Goal: Task Accomplishment & Management: Use online tool/utility

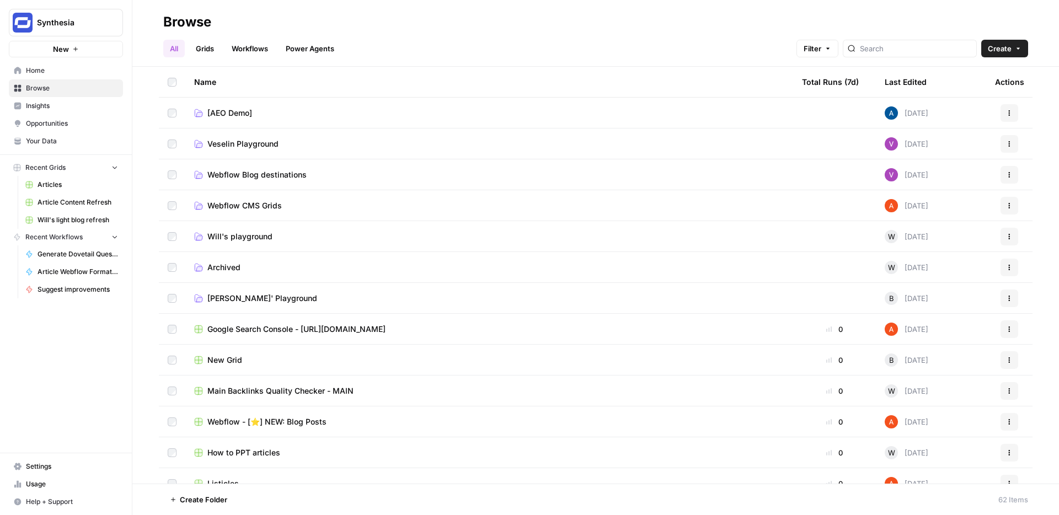
click at [59, 73] on span "Home" at bounding box center [72, 71] width 92 height 10
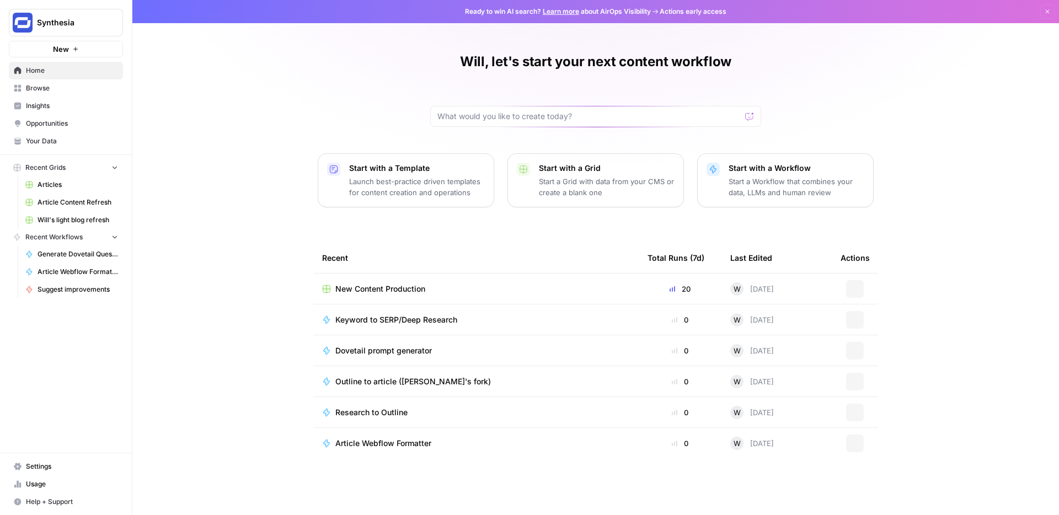
click at [67, 51] on span "New" at bounding box center [61, 49] width 16 height 11
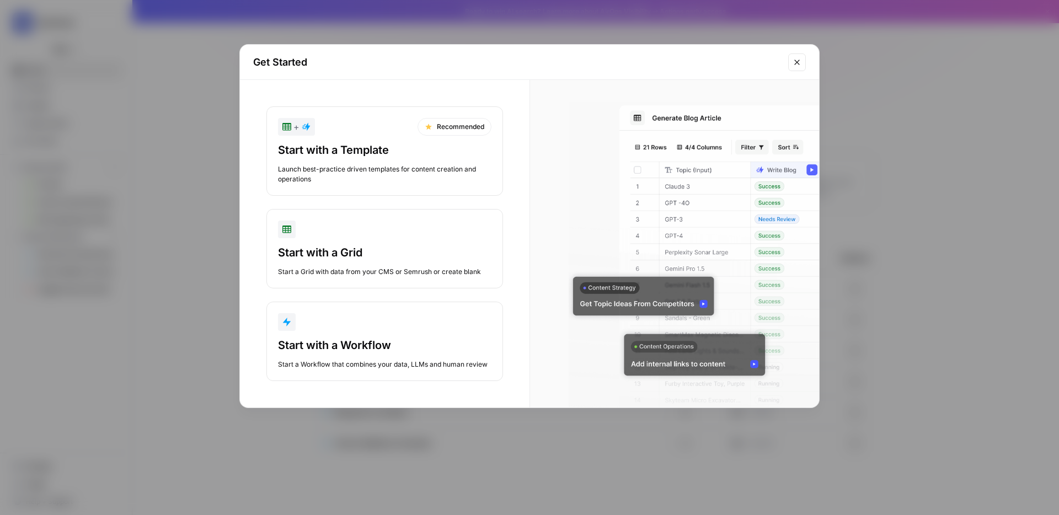
click at [349, 156] on div "Start with a Template" at bounding box center [384, 149] width 213 height 15
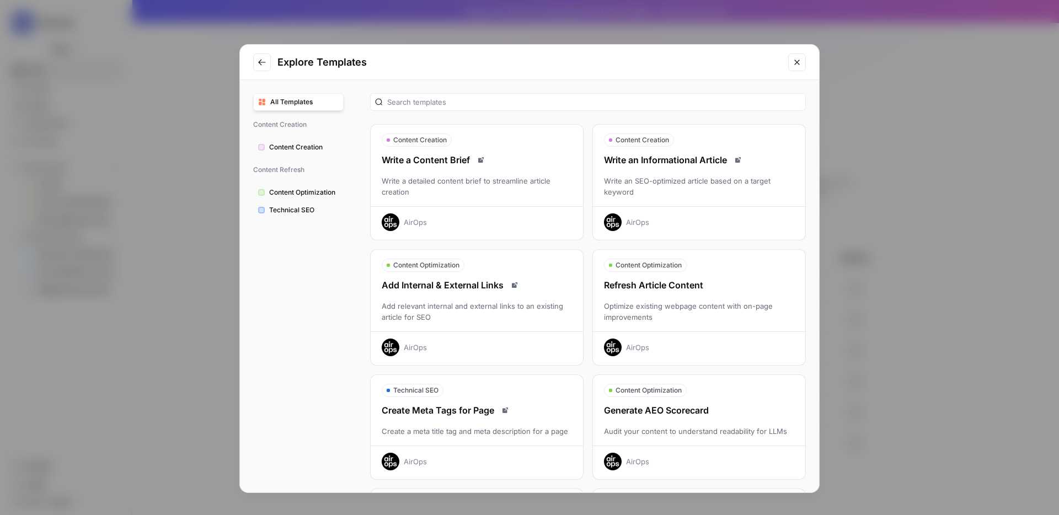
click at [674, 297] on div "Refresh Article Content Optimize existing webpage content with on-page improvem…" at bounding box center [699, 317] width 212 height 78
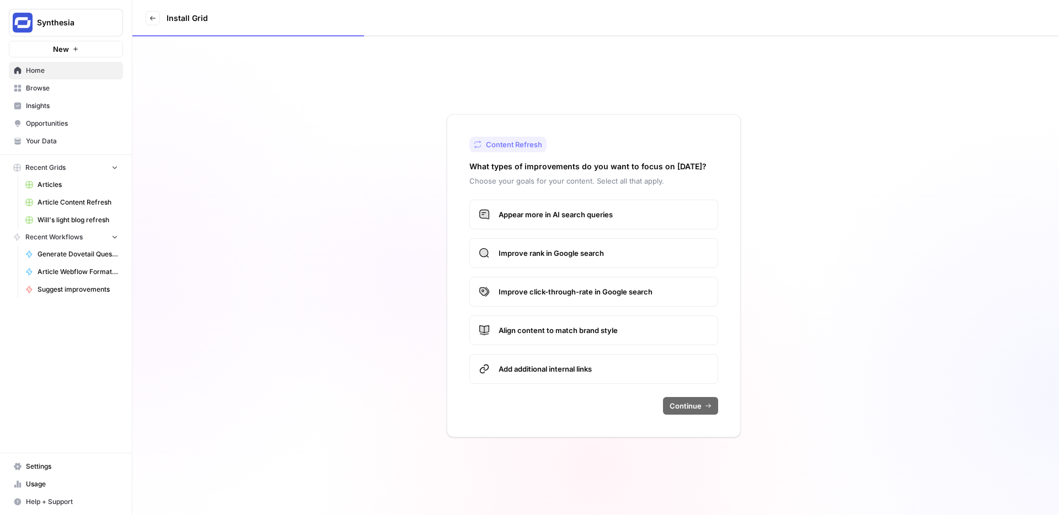
click at [540, 206] on label "Appear more in AI search queries" at bounding box center [593, 215] width 249 height 30
click at [693, 399] on button "Continue" at bounding box center [690, 406] width 55 height 18
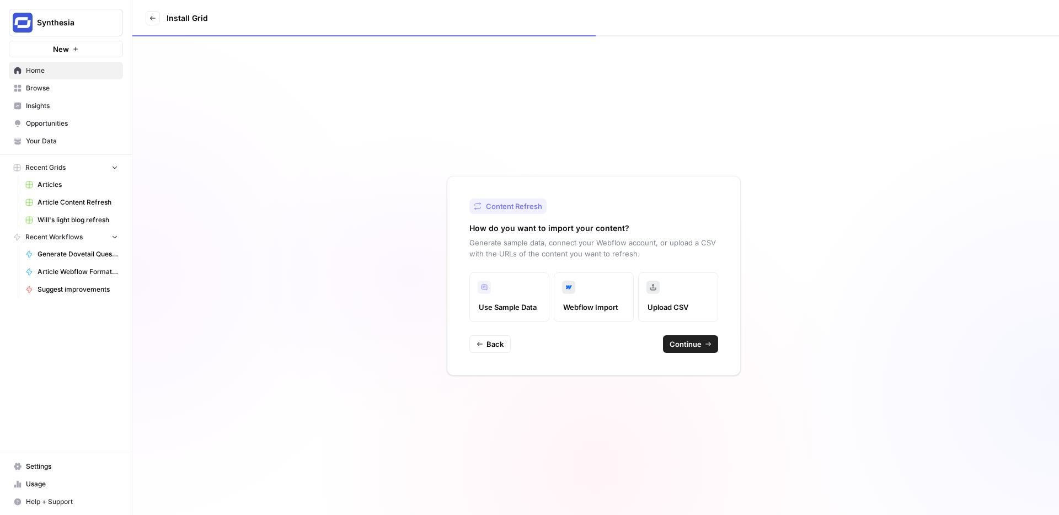
click at [680, 346] on span "Continue" at bounding box center [685, 344] width 32 height 11
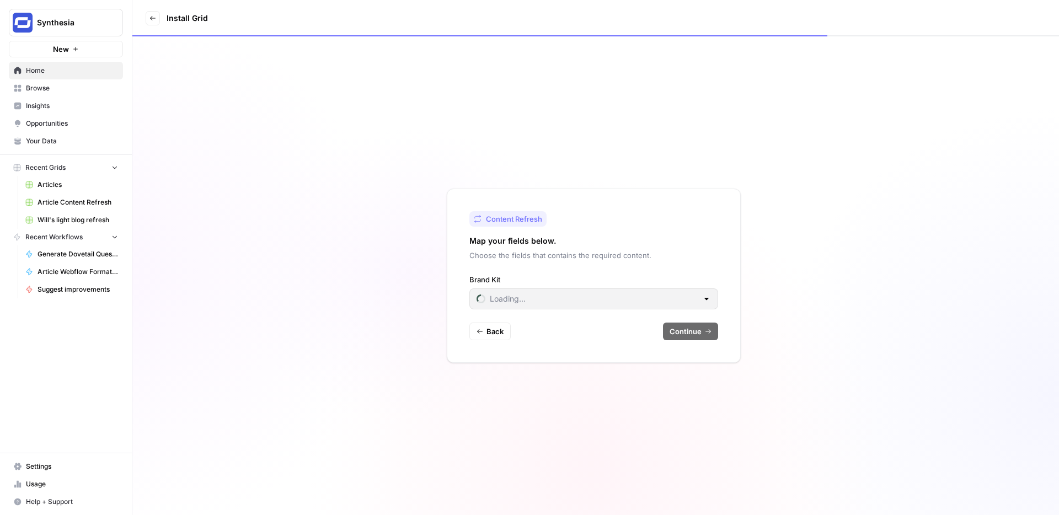
type input "Synthesia"
click at [692, 329] on span "Continue" at bounding box center [685, 331] width 32 height 11
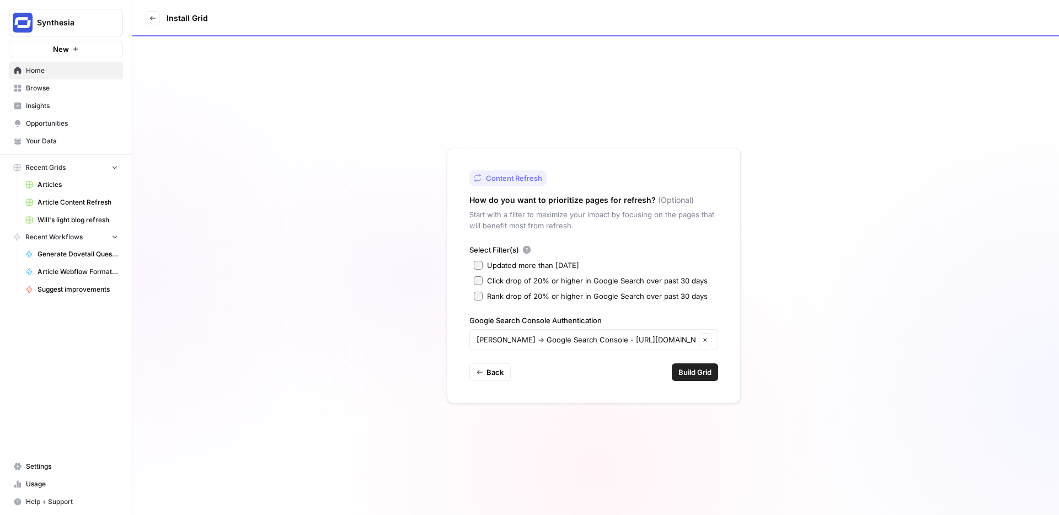
click at [707, 374] on span "Build Grid" at bounding box center [694, 372] width 33 height 11
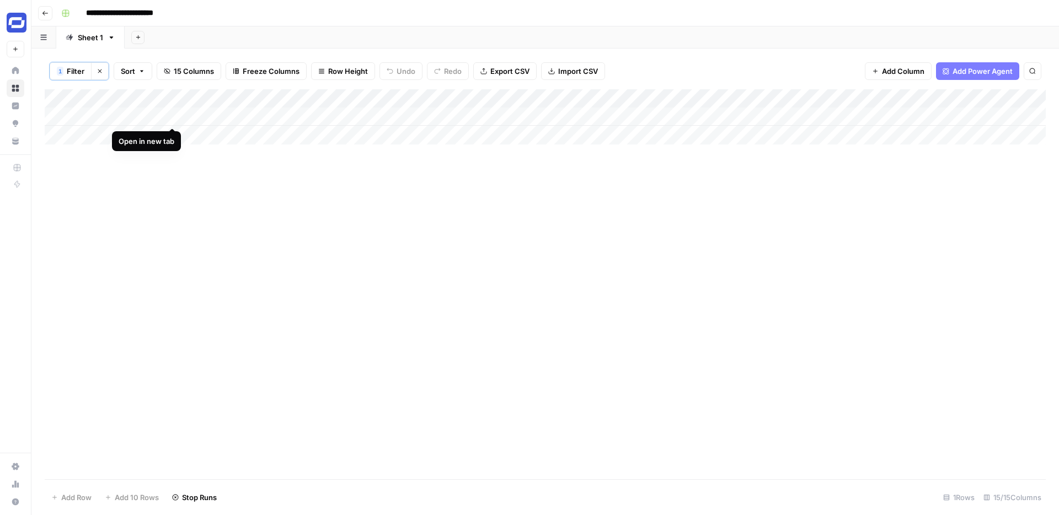
click at [174, 115] on div "Add Column" at bounding box center [545, 116] width 1001 height 55
click at [174, 114] on div "Add Column" at bounding box center [545, 116] width 1001 height 55
click at [112, 34] on icon "button" at bounding box center [112, 38] width 8 height 8
click at [44, 15] on icon "button" at bounding box center [45, 13] width 7 height 7
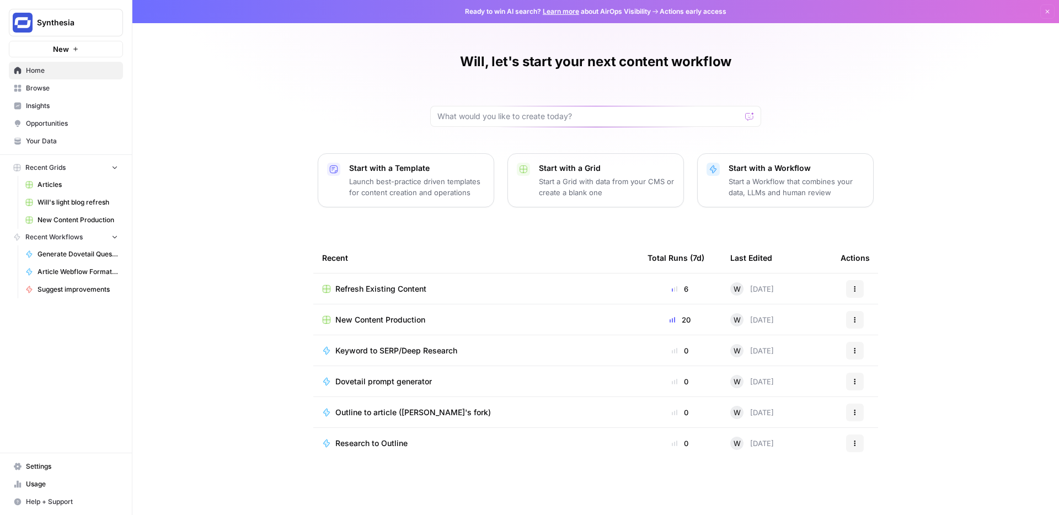
click at [854, 286] on icon "button" at bounding box center [854, 289] width 7 height 7
click at [872, 332] on button "Delete" at bounding box center [908, 339] width 114 height 15
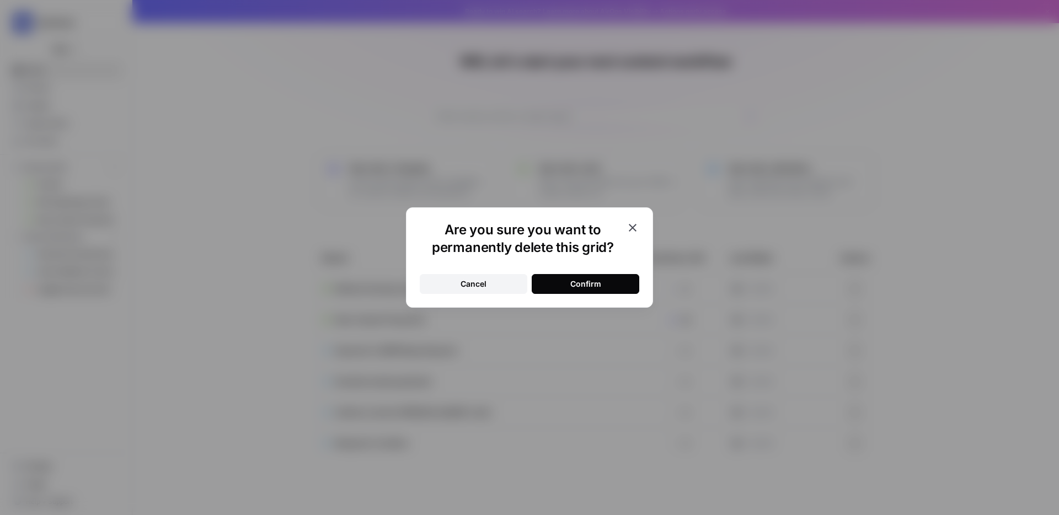
click at [555, 280] on button "Confirm" at bounding box center [585, 284] width 108 height 20
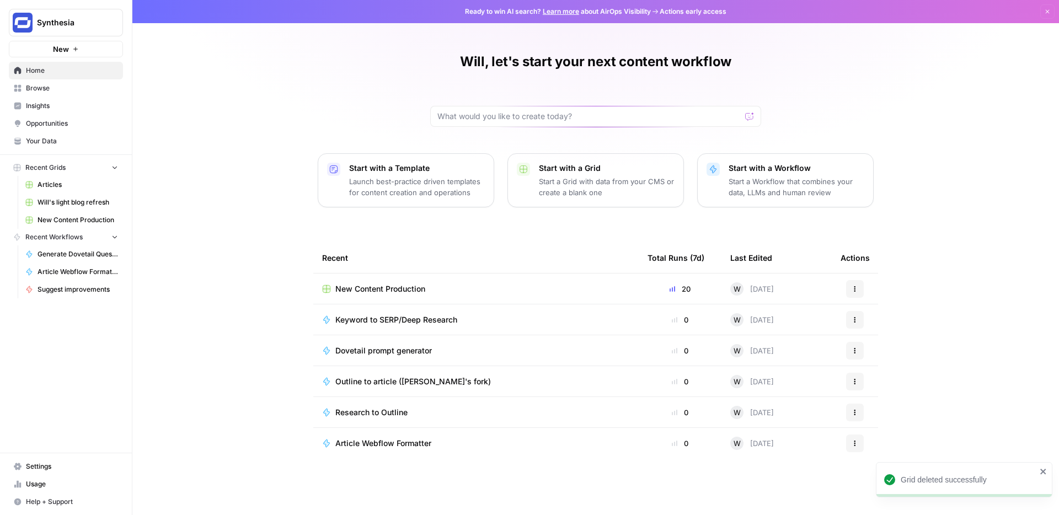
click at [469, 170] on p "Start with a Template" at bounding box center [417, 168] width 136 height 11
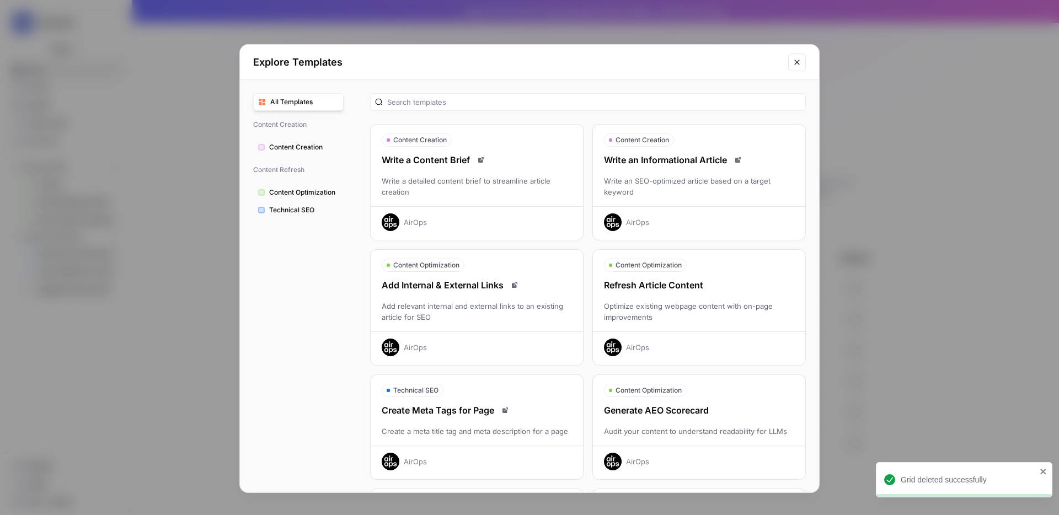
click at [674, 311] on div "Optimize existing webpage content with on-page improvements" at bounding box center [699, 311] width 212 height 22
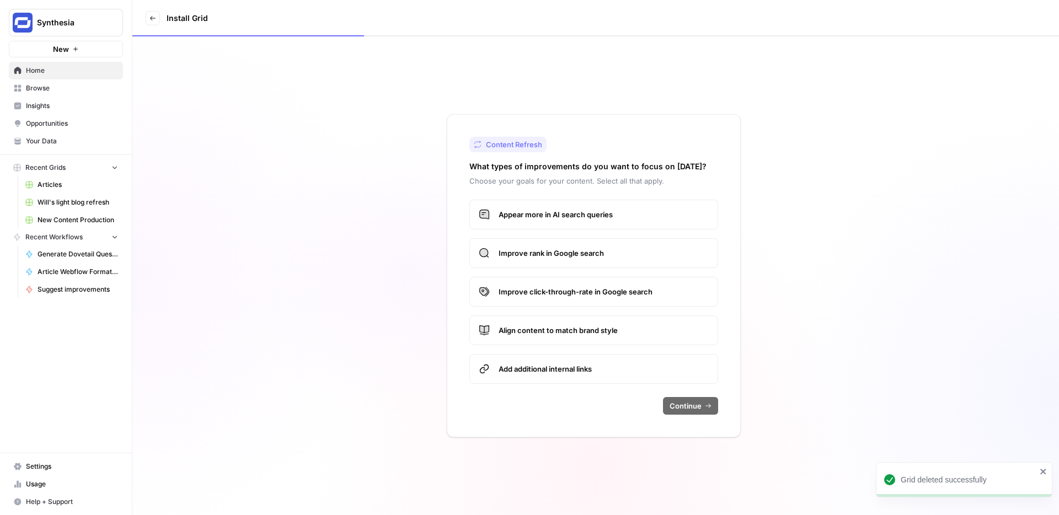
click at [598, 221] on label "Appear more in AI search queries" at bounding box center [593, 215] width 249 height 30
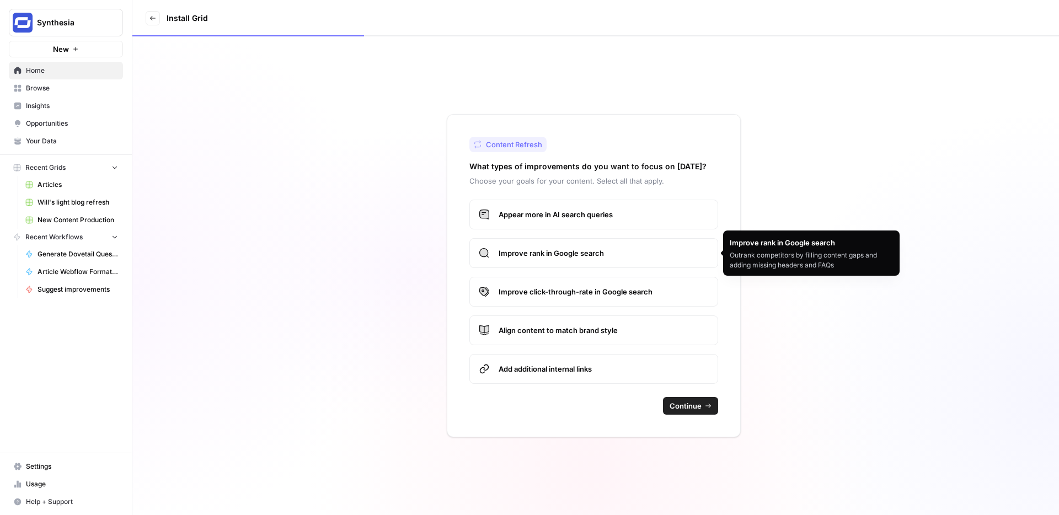
click at [572, 260] on label "Improve rank in Google search" at bounding box center [593, 253] width 249 height 30
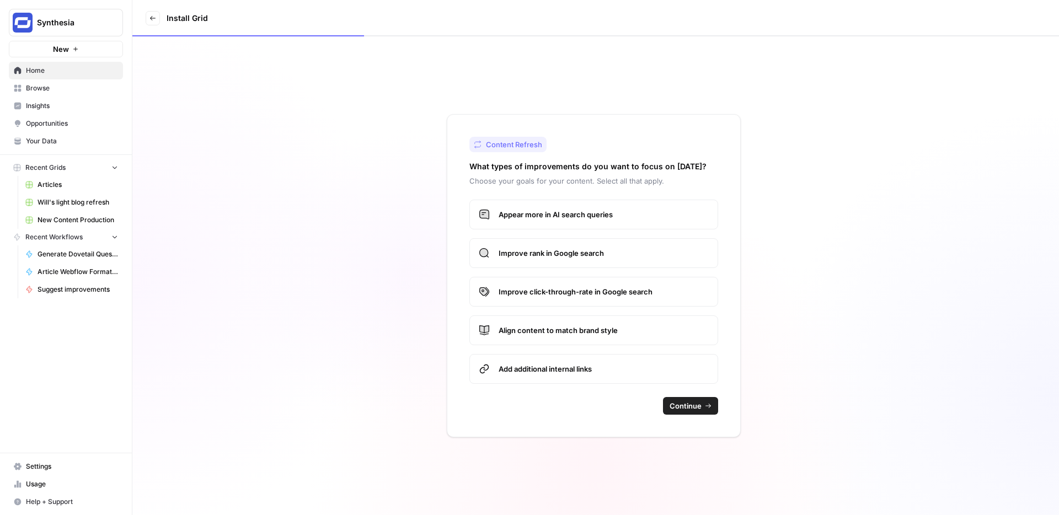
click at [705, 403] on icon "button" at bounding box center [708, 405] width 7 height 7
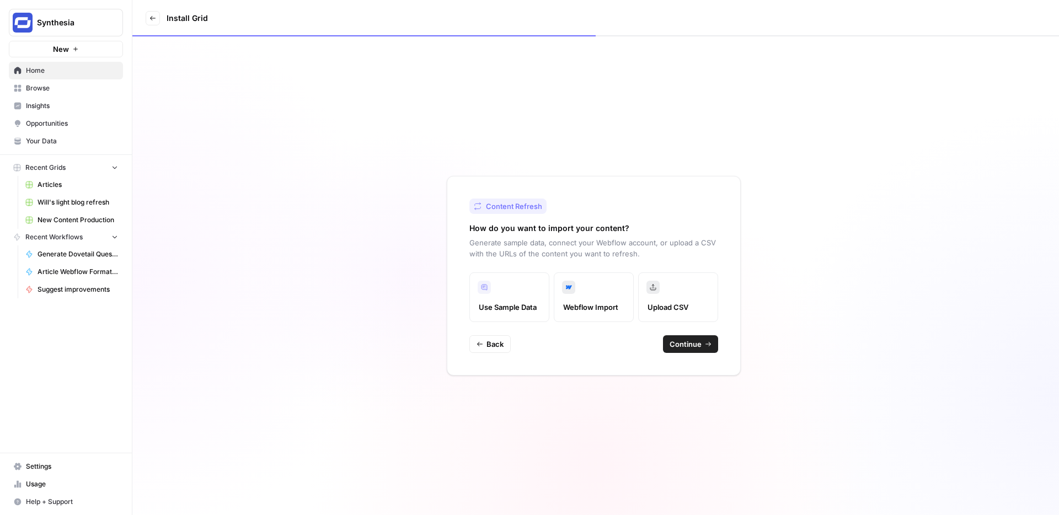
click at [695, 345] on span "Continue" at bounding box center [685, 344] width 32 height 11
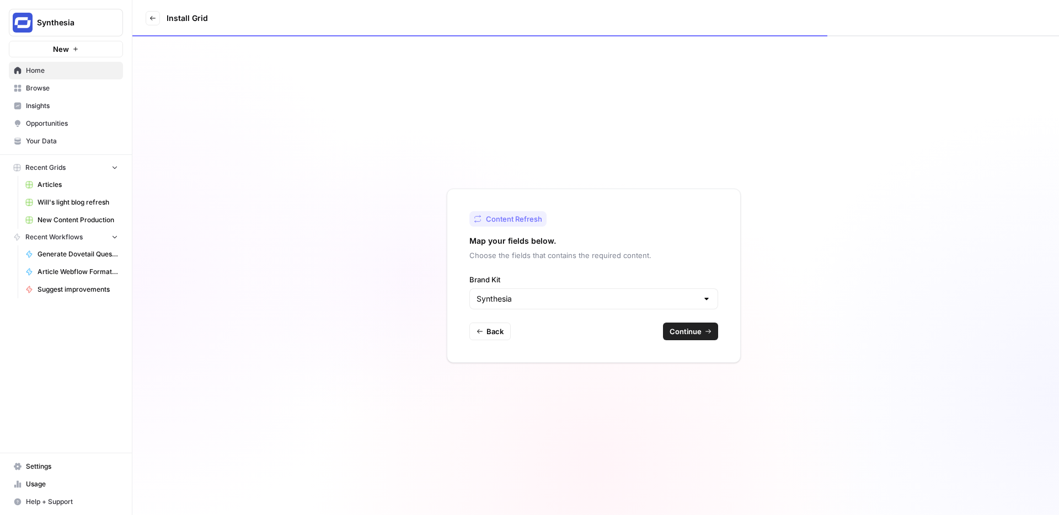
click at [679, 327] on span "Continue" at bounding box center [685, 331] width 32 height 11
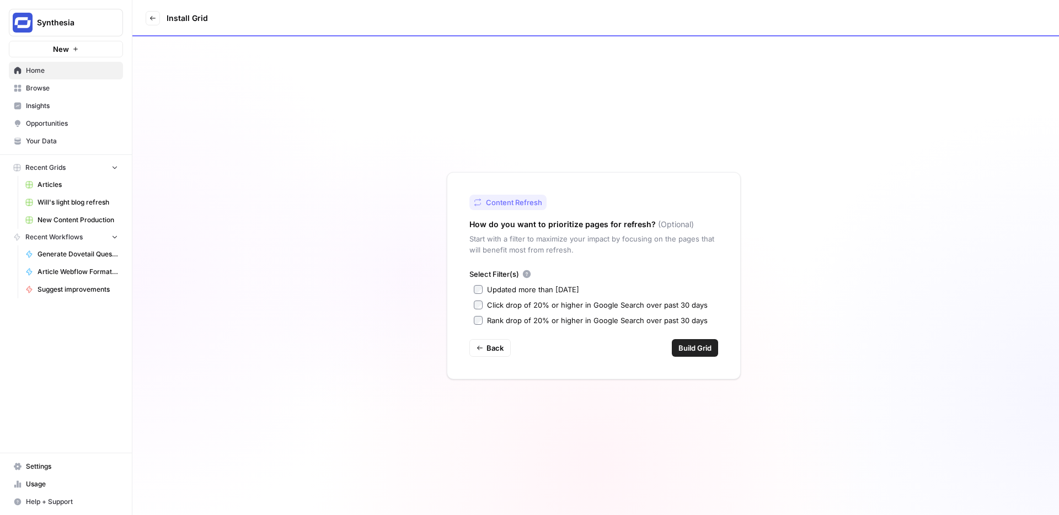
click at [692, 350] on span "Build Grid" at bounding box center [694, 347] width 33 height 11
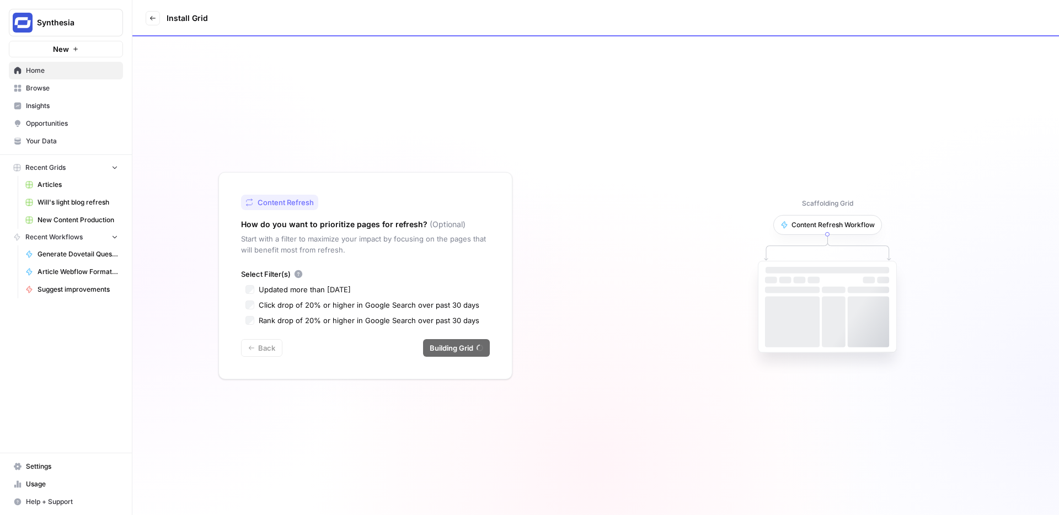
copy label "Updated more than [DATE]"
click at [247, 290] on label "Updated more than [DATE]" at bounding box center [365, 289] width 240 height 11
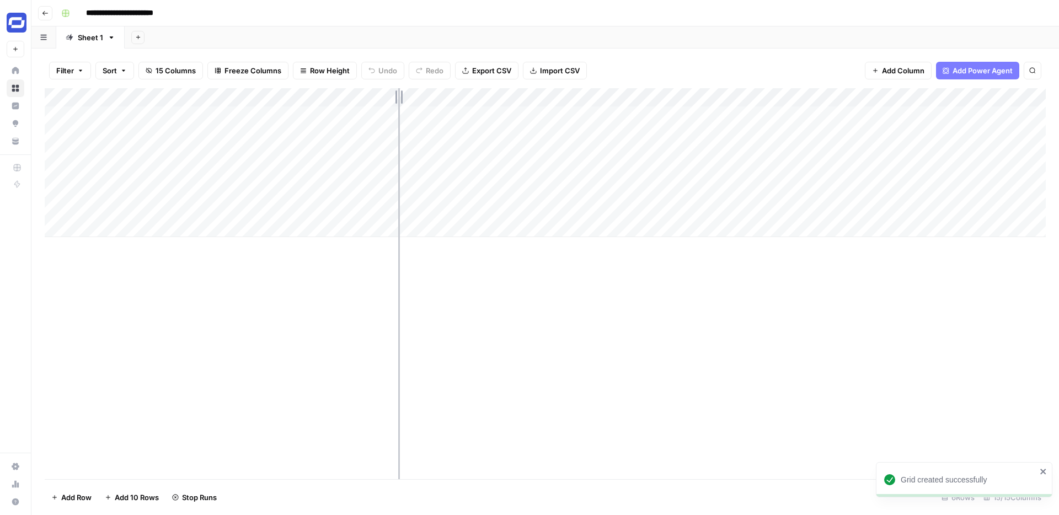
drag, startPoint x: 183, startPoint y: 98, endPoint x: 409, endPoint y: 117, distance: 226.8
click at [409, 117] on div "Add Column" at bounding box center [545, 162] width 1001 height 149
click at [397, 170] on div "Add Column" at bounding box center [545, 162] width 1001 height 149
click at [399, 187] on div "Add Column" at bounding box center [545, 162] width 1001 height 149
click at [396, 152] on div "Add Column" at bounding box center [545, 162] width 1001 height 149
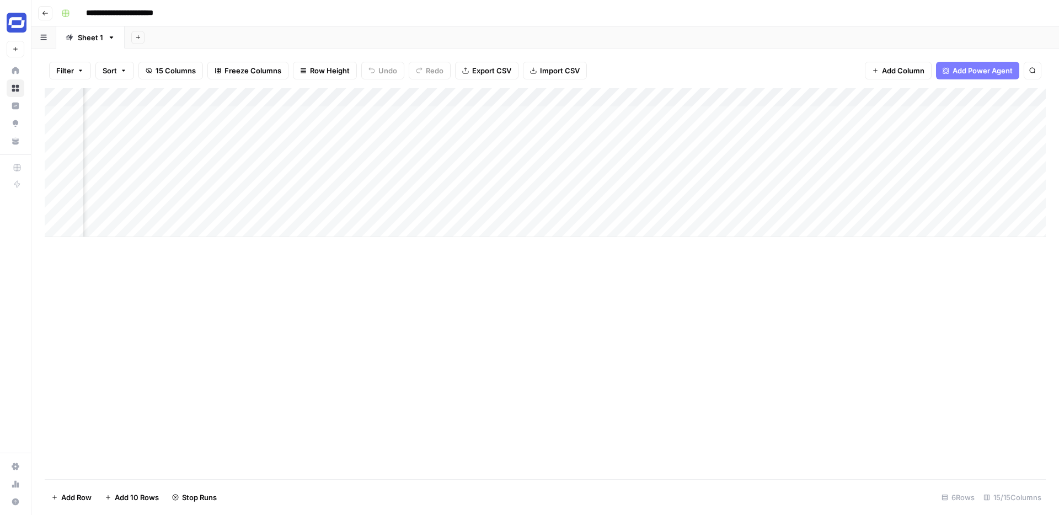
scroll to position [0, 755]
click at [43, 14] on icon "button" at bounding box center [45, 13] width 7 height 7
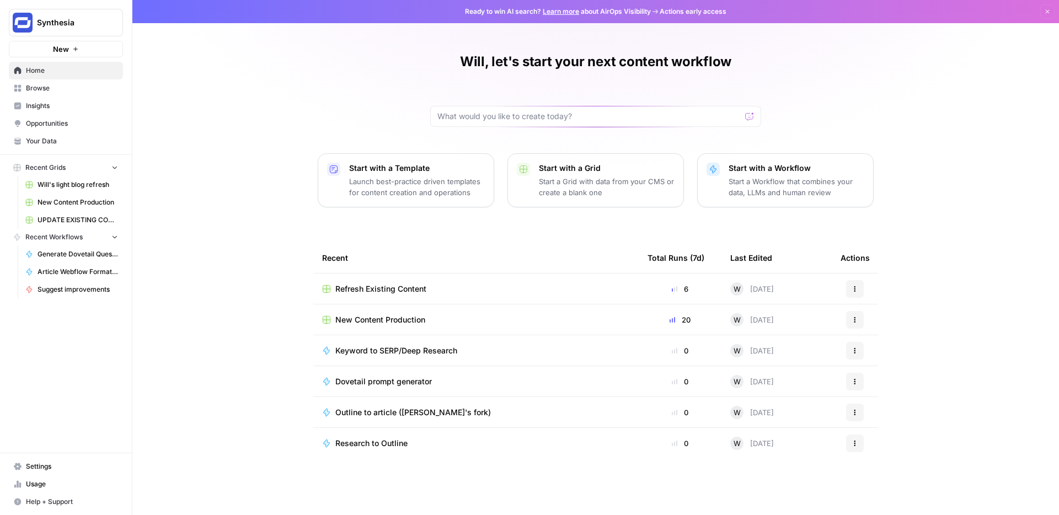
click at [858, 289] on button "Actions" at bounding box center [855, 289] width 18 height 18
click at [878, 336] on span "Delete" at bounding box center [911, 339] width 88 height 11
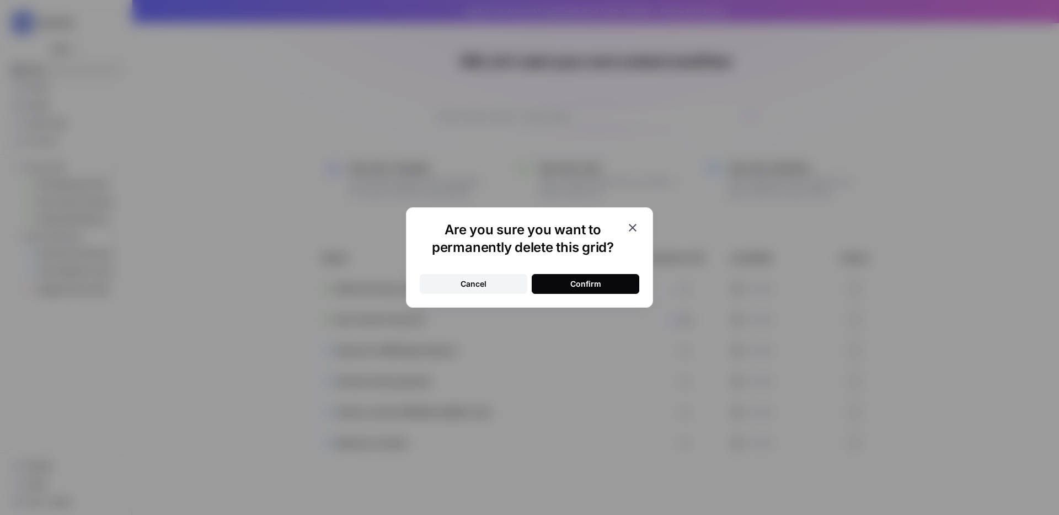
click at [582, 286] on div "Confirm" at bounding box center [585, 283] width 31 height 11
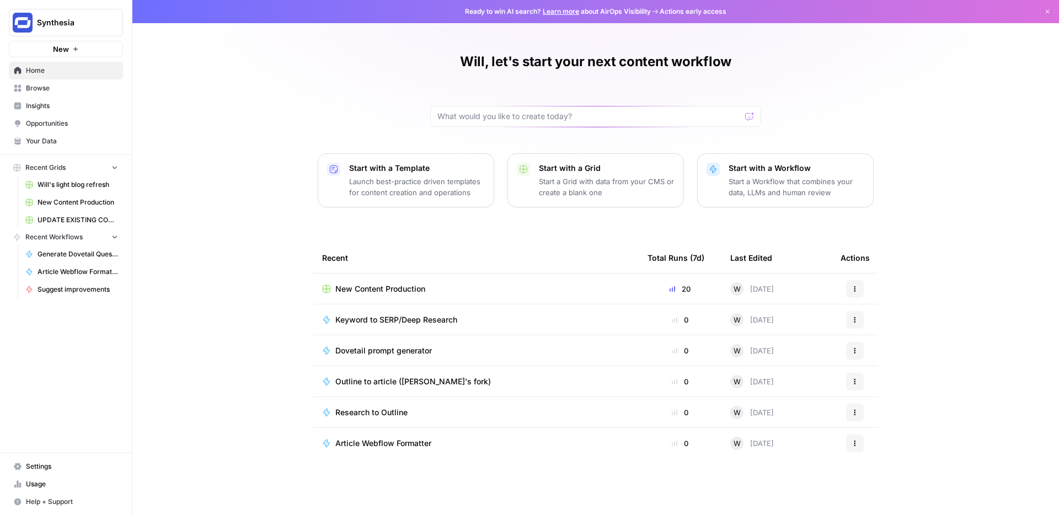
click at [415, 173] on p "Start with a Template" at bounding box center [417, 168] width 136 height 11
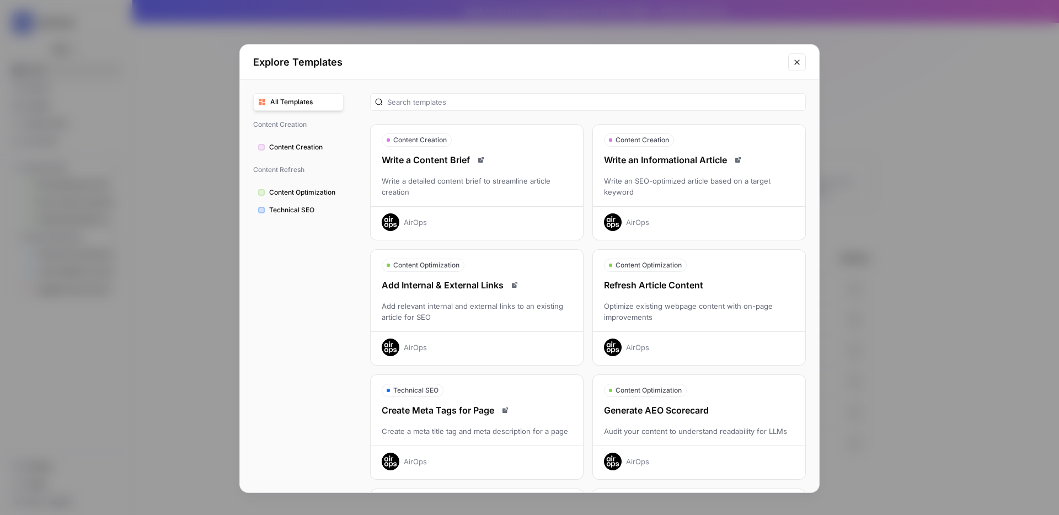
click at [679, 297] on div "Refresh Article Content Optimize existing webpage content with on-page improvem…" at bounding box center [699, 317] width 212 height 78
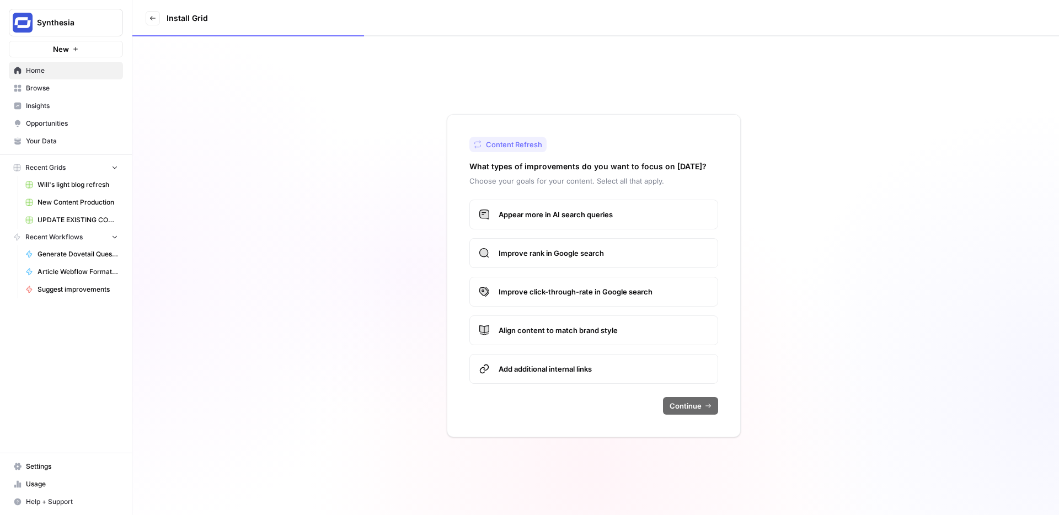
click at [567, 221] on label "Appear more in AI search queries" at bounding box center [593, 215] width 249 height 30
click at [568, 261] on label "Improve rank in Google search" at bounding box center [593, 253] width 249 height 30
click at [691, 404] on span "Continue" at bounding box center [685, 405] width 32 height 11
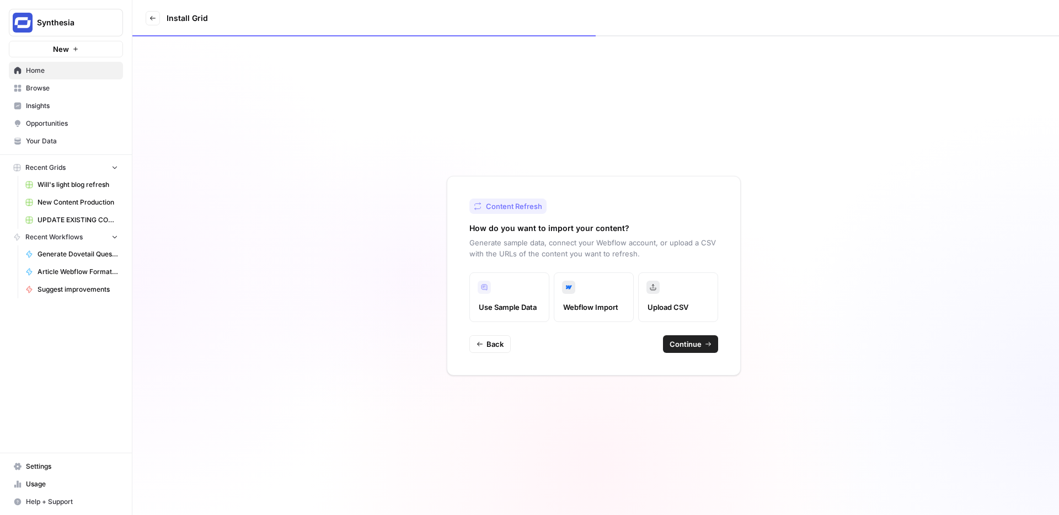
click at [700, 339] on span "Continue" at bounding box center [685, 344] width 32 height 11
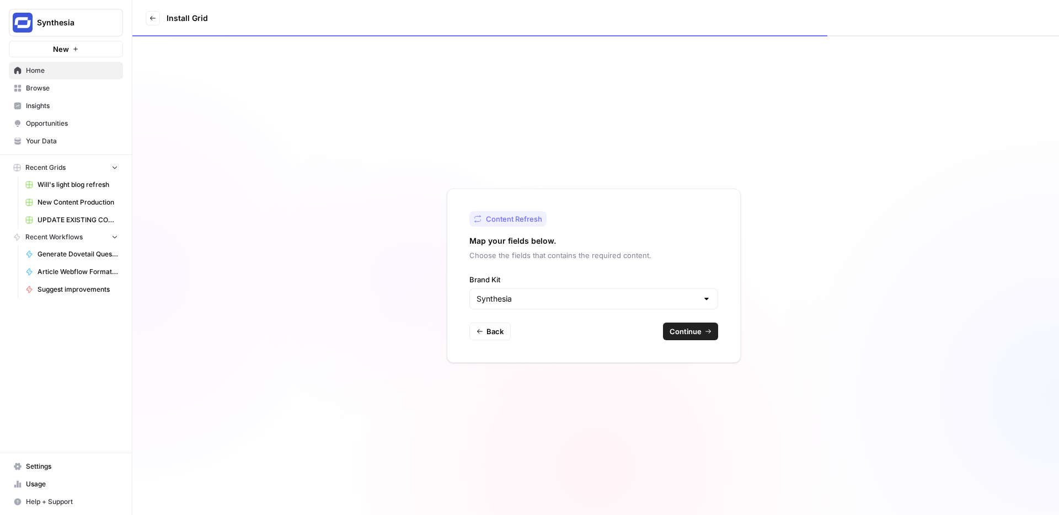
click at [690, 342] on div "Content Refresh Map your fields below. Choose the fields that contains the requ…" at bounding box center [594, 276] width 294 height 174
click at [688, 330] on span "Continue" at bounding box center [685, 331] width 32 height 11
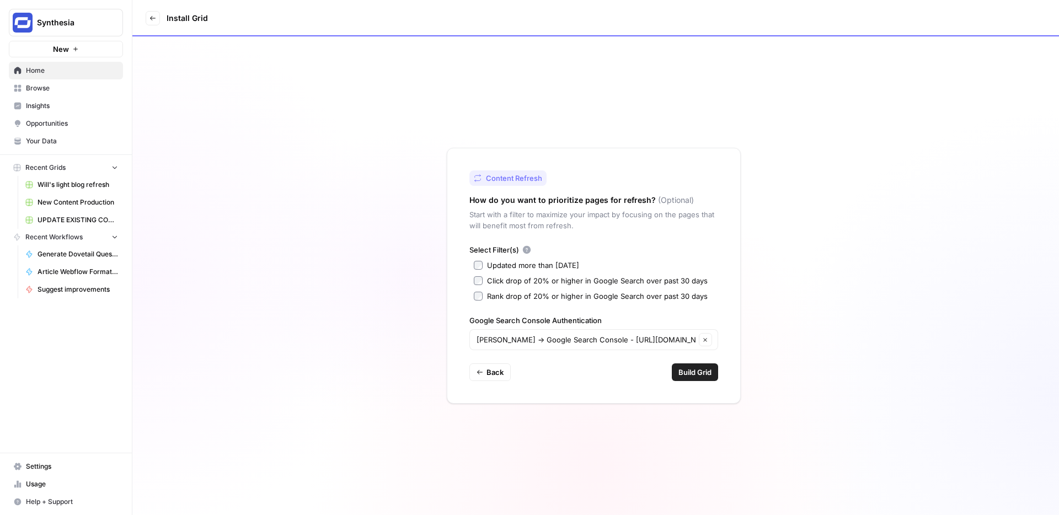
click at [693, 367] on span "Build Grid" at bounding box center [694, 372] width 33 height 11
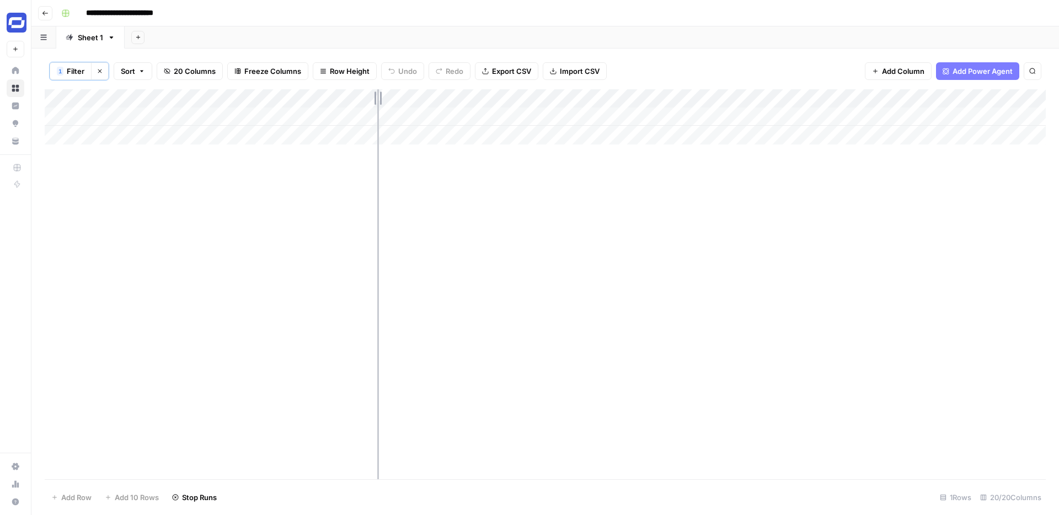
drag, startPoint x: 181, startPoint y: 94, endPoint x: 383, endPoint y: 100, distance: 201.9
click at [383, 100] on div "Add Column" at bounding box center [545, 116] width 1001 height 55
drag, startPoint x: 383, startPoint y: 97, endPoint x: 465, endPoint y: 97, distance: 82.1
click at [465, 97] on div "Add Column" at bounding box center [545, 116] width 1001 height 55
click at [42, 18] on button "Go back" at bounding box center [45, 13] width 14 height 14
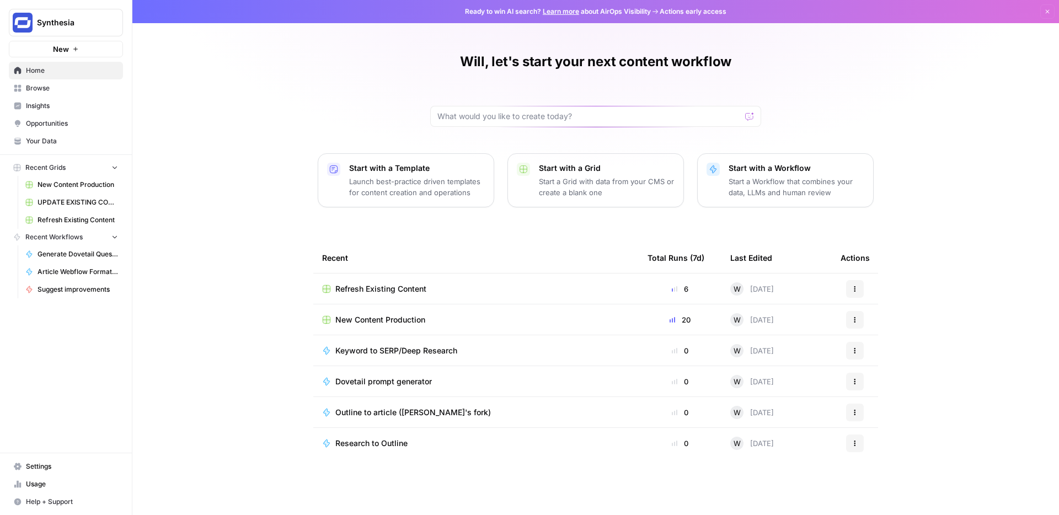
click at [852, 287] on icon "button" at bounding box center [854, 289] width 7 height 7
click at [888, 341] on span "Delete" at bounding box center [911, 339] width 88 height 11
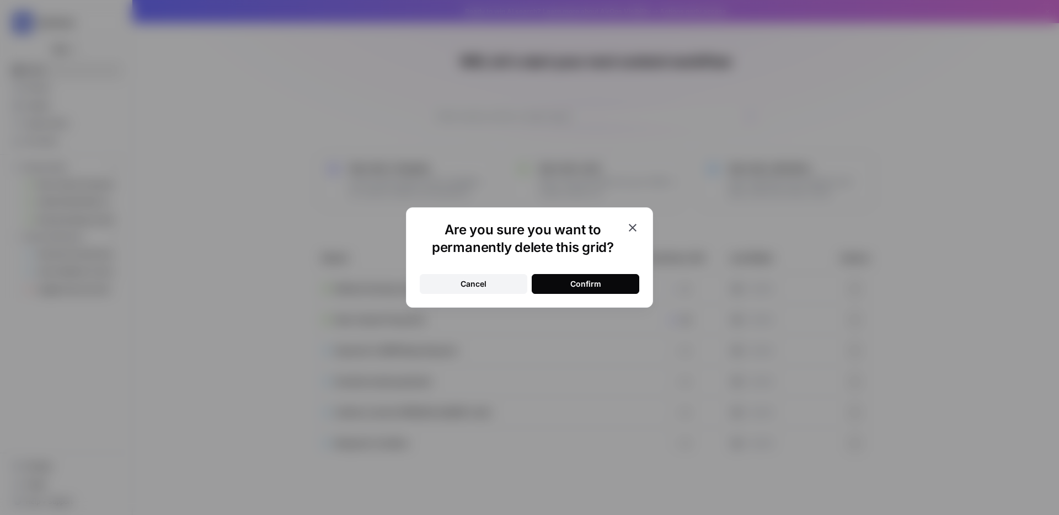
click at [578, 289] on div "Confirm" at bounding box center [585, 283] width 31 height 11
